Goal: Task Accomplishment & Management: Manage account settings

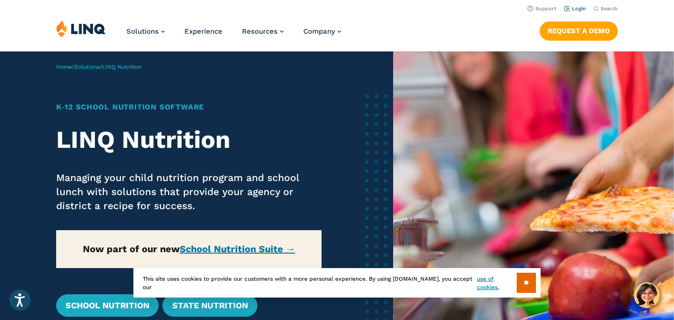
click at [581, 9] on link "Login" at bounding box center [575, 9] width 22 height 6
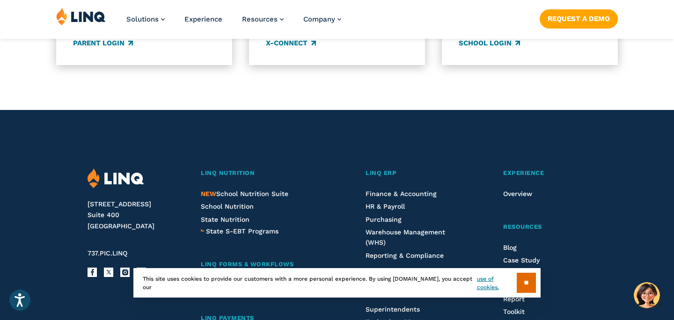
scroll to position [936, 0]
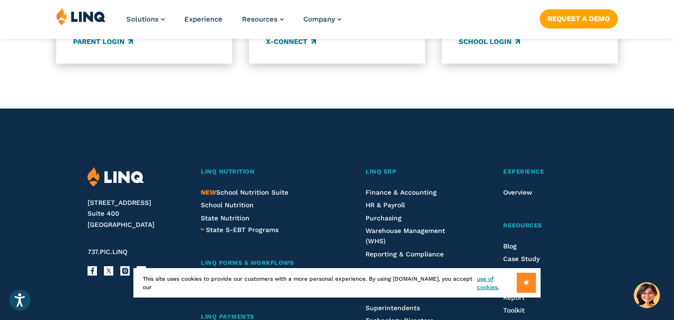
click at [527, 280] on input "**" at bounding box center [526, 283] width 19 height 20
